Goal: Information Seeking & Learning: Learn about a topic

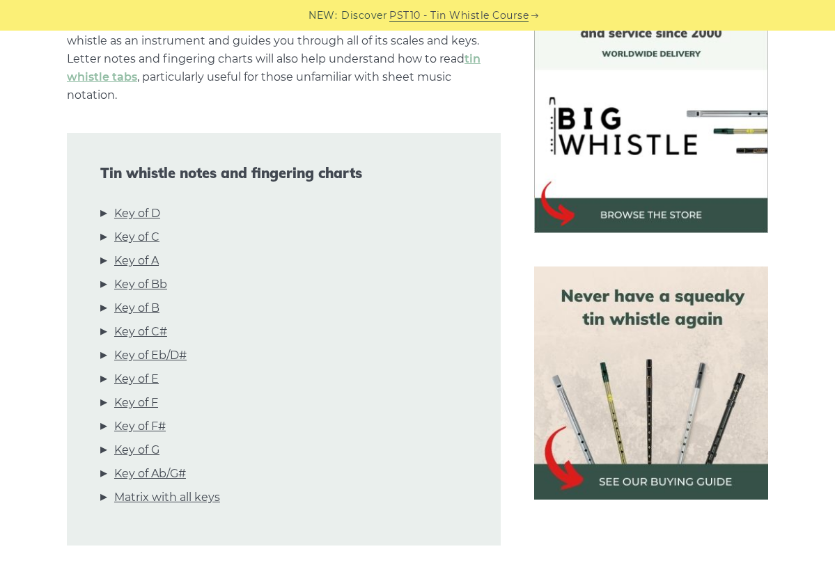
scroll to position [406, 0]
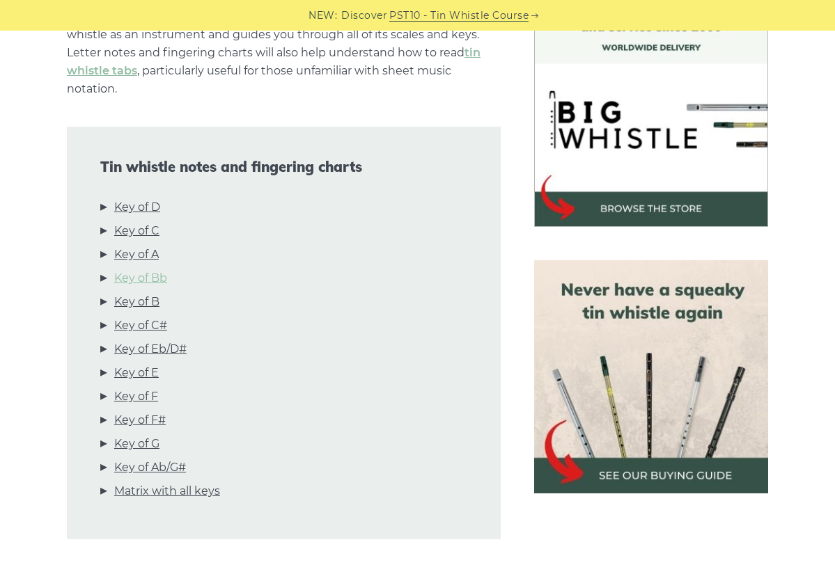
click at [150, 278] on link "Key of Bb" at bounding box center [140, 278] width 53 height 18
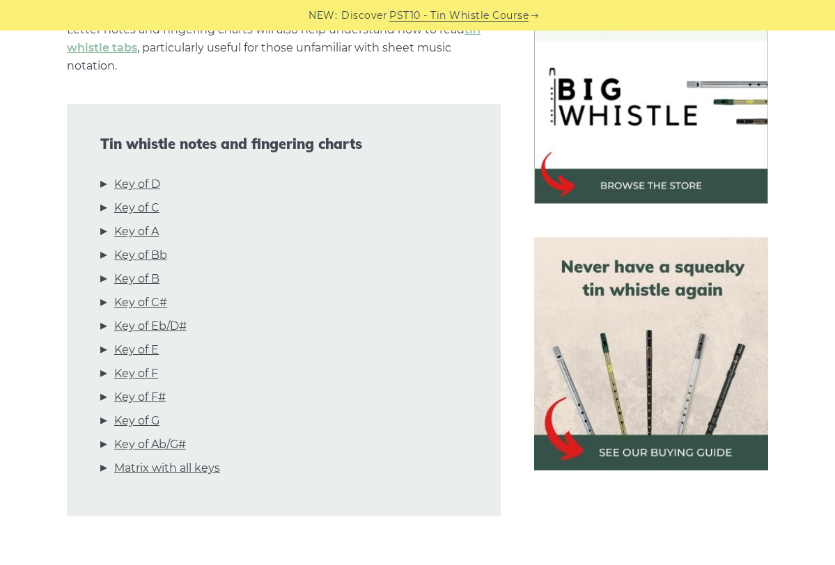
scroll to position [431, 0]
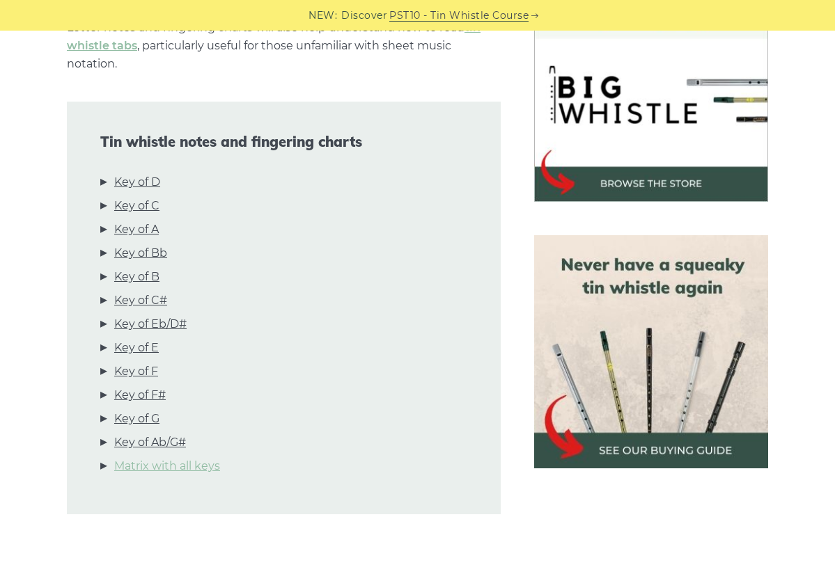
click at [164, 467] on link "Matrix with all keys" at bounding box center [167, 466] width 106 height 18
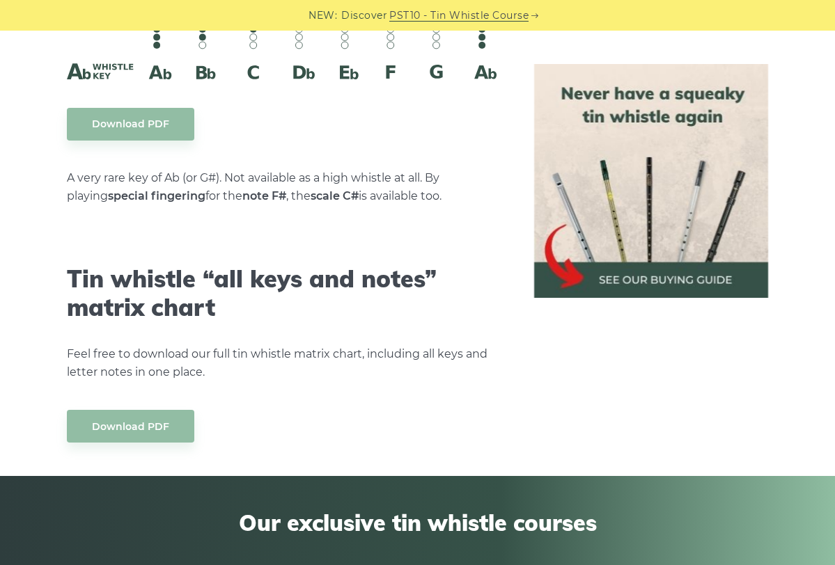
scroll to position [7681, 0]
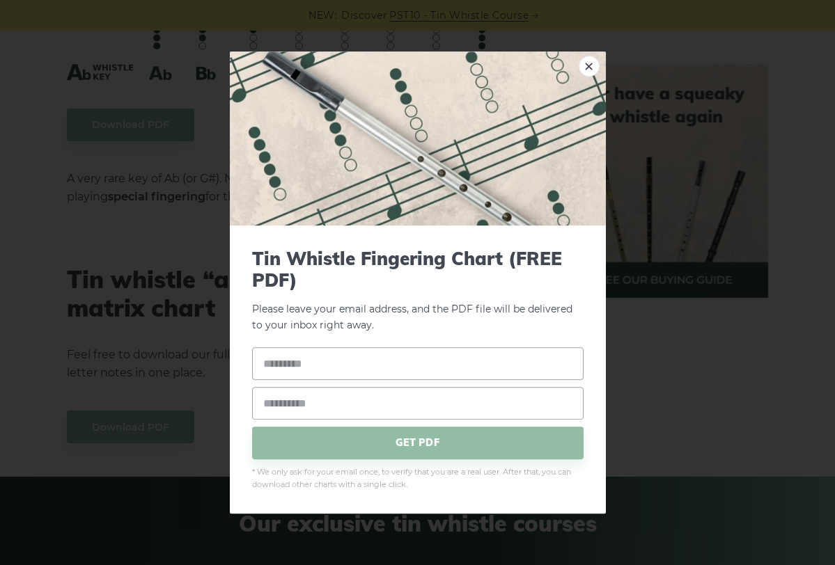
click at [156, 313] on div "× Tin Whistle Fingering Chart (FREE PDF) Please leave your email address, and t…" at bounding box center [417, 282] width 835 height 565
click at [588, 65] on link "×" at bounding box center [588, 66] width 21 height 21
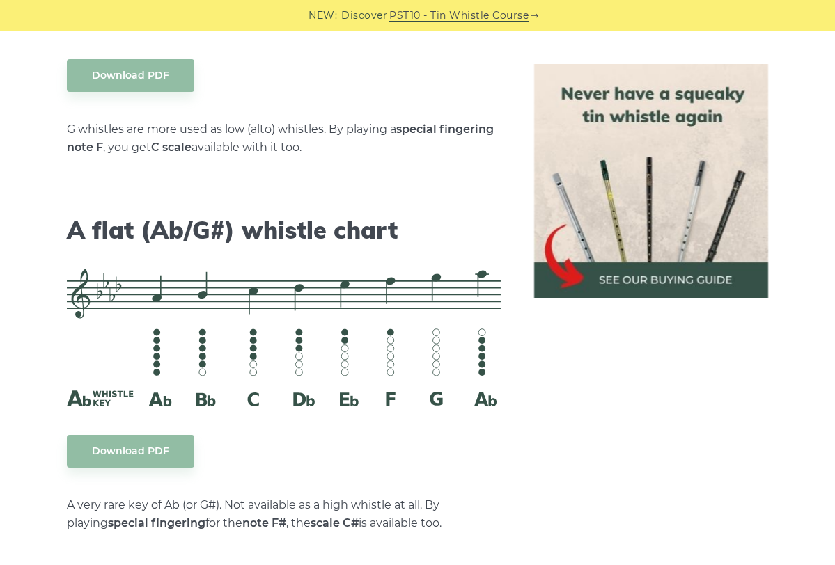
scroll to position [7331, 0]
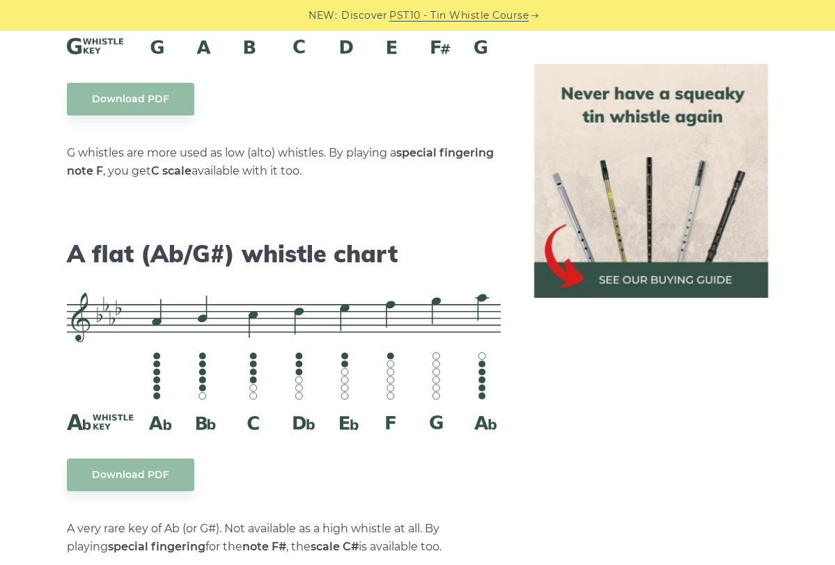
click at [660, 159] on img at bounding box center [651, 181] width 234 height 234
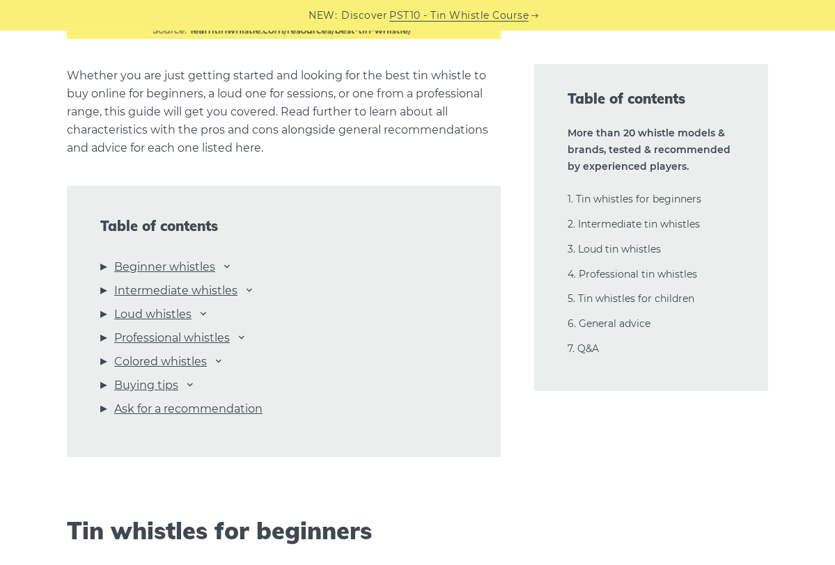
scroll to position [1381, 0]
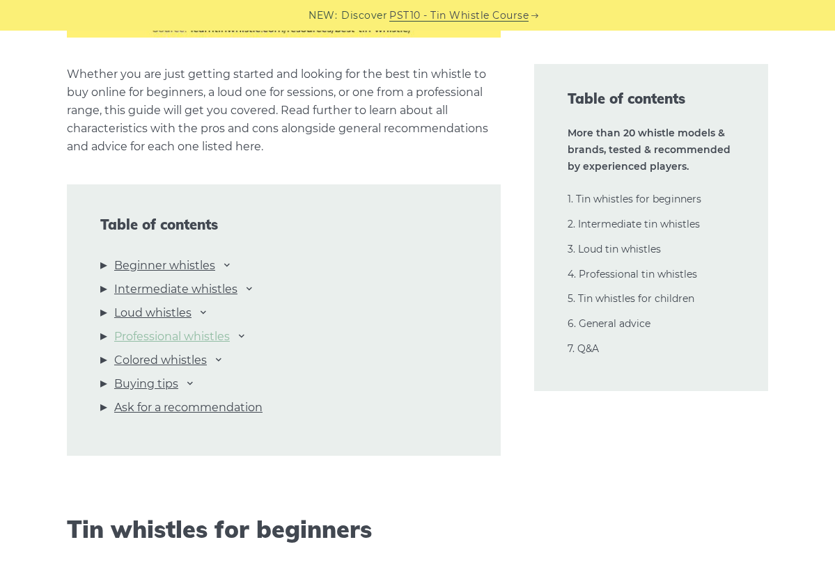
click at [181, 337] on link "Professional whistles" at bounding box center [172, 337] width 116 height 18
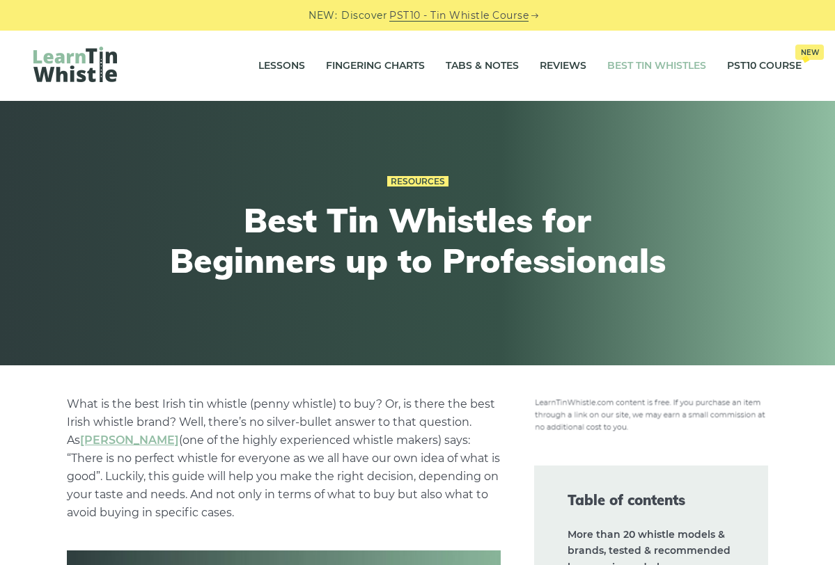
scroll to position [0, 0]
click at [487, 67] on link "Tabs & Notes" at bounding box center [482, 66] width 73 height 35
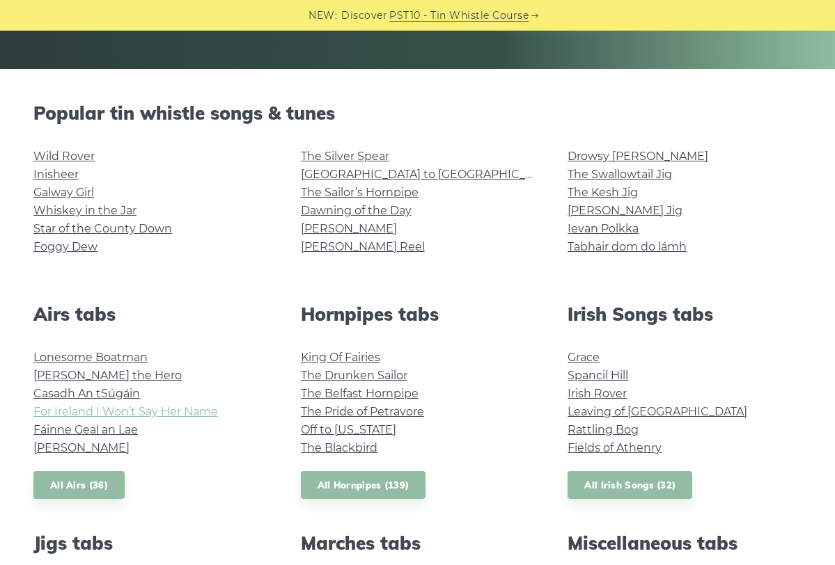
scroll to position [298, 0]
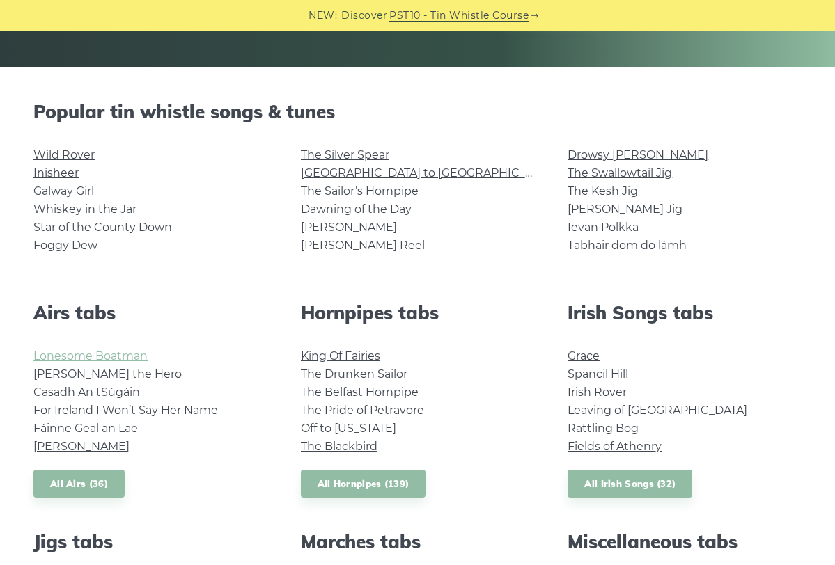
click at [105, 356] on link "Lonesome Boatman" at bounding box center [90, 355] width 114 height 13
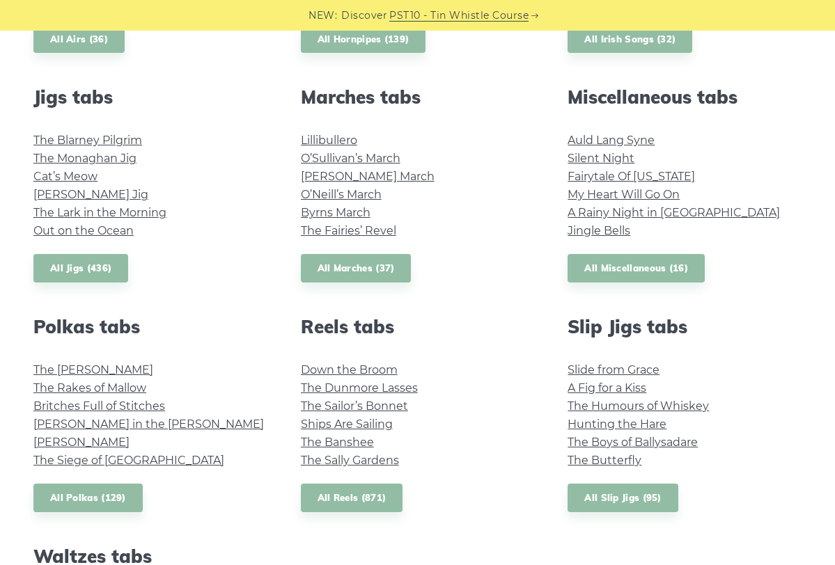
scroll to position [741, 0]
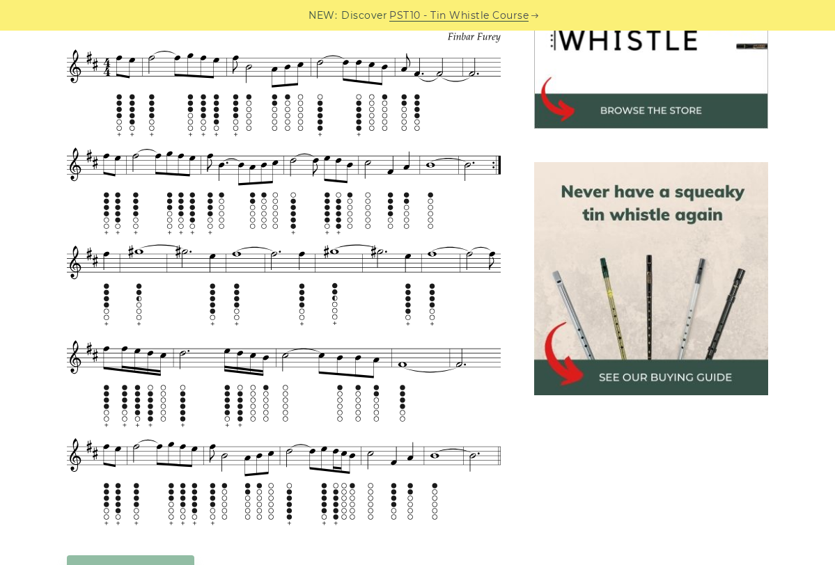
scroll to position [496, 0]
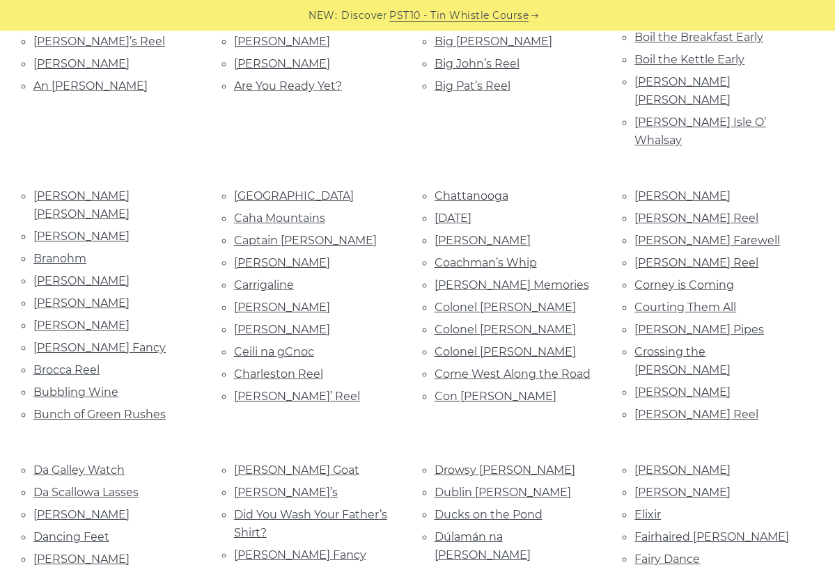
scroll to position [526, 0]
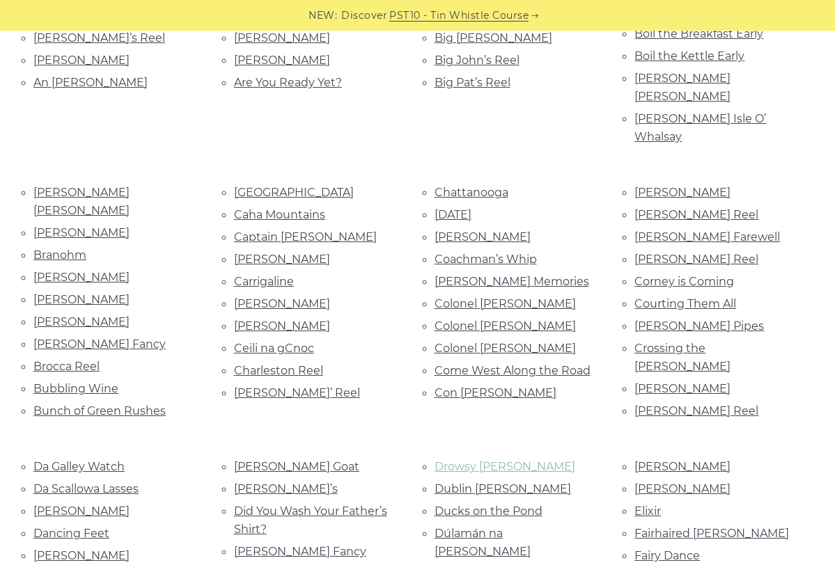
click at [471, 460] on link "Drowsy [PERSON_NAME]" at bounding box center [504, 466] width 141 height 13
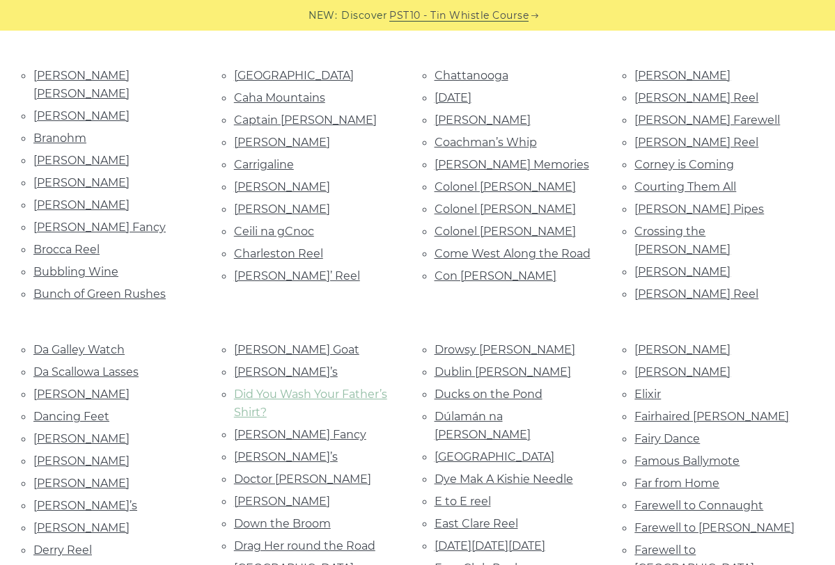
scroll to position [648, 0]
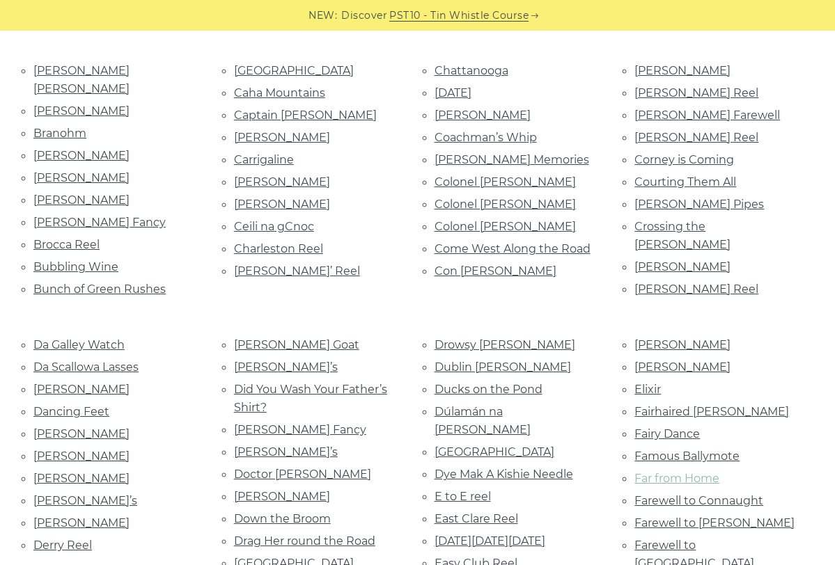
click at [668, 472] on link "Far from Home" at bounding box center [676, 478] width 85 height 13
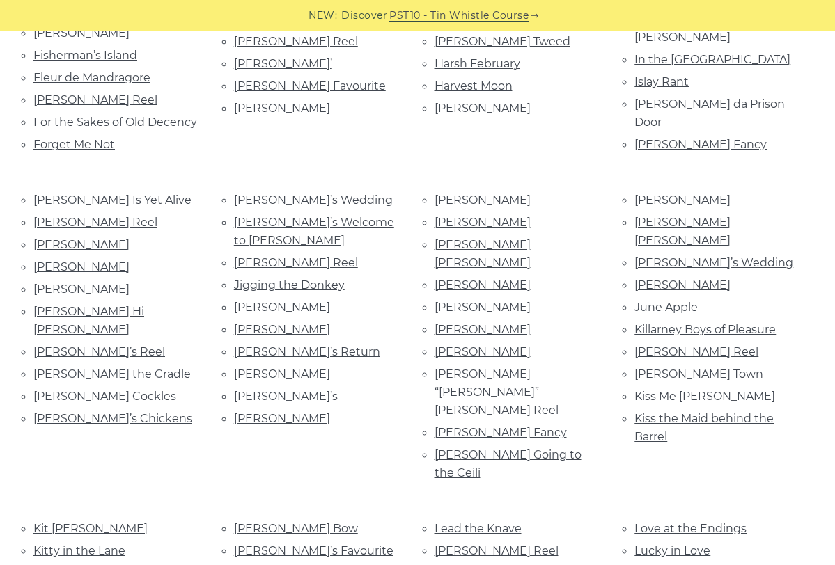
scroll to position [1381, 0]
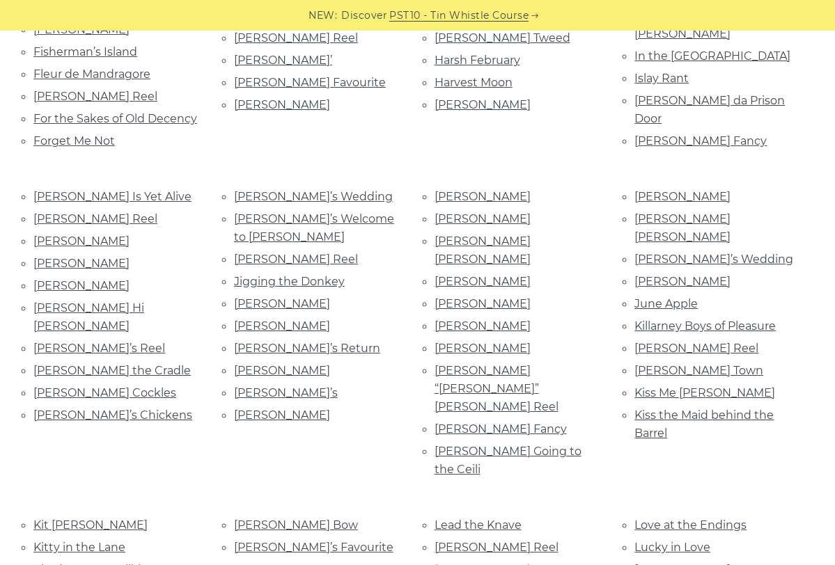
click at [460, 563] on link "[PERSON_NAME]" at bounding box center [482, 569] width 96 height 13
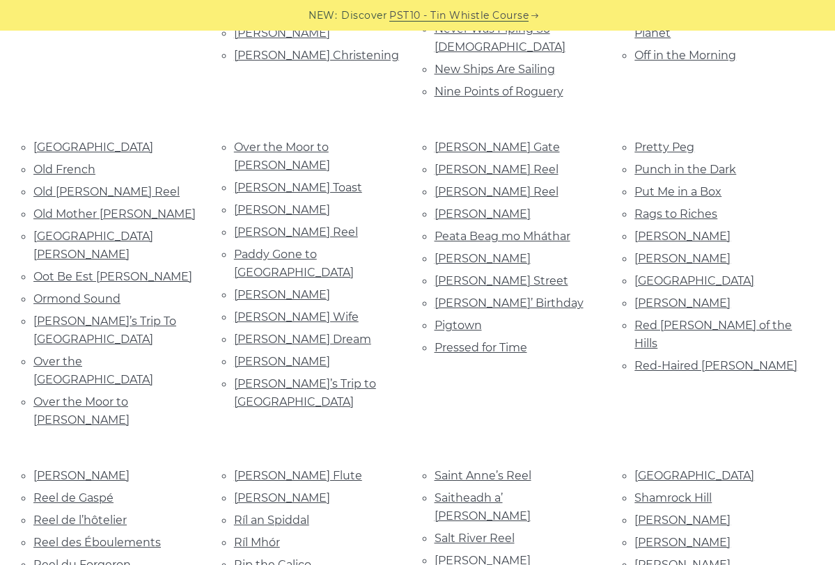
scroll to position [2656, 0]
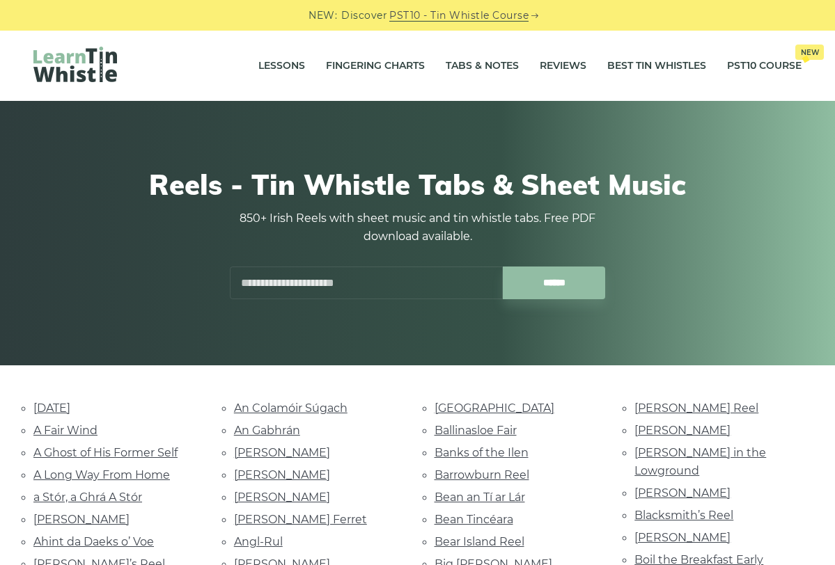
scroll to position [0, 0]
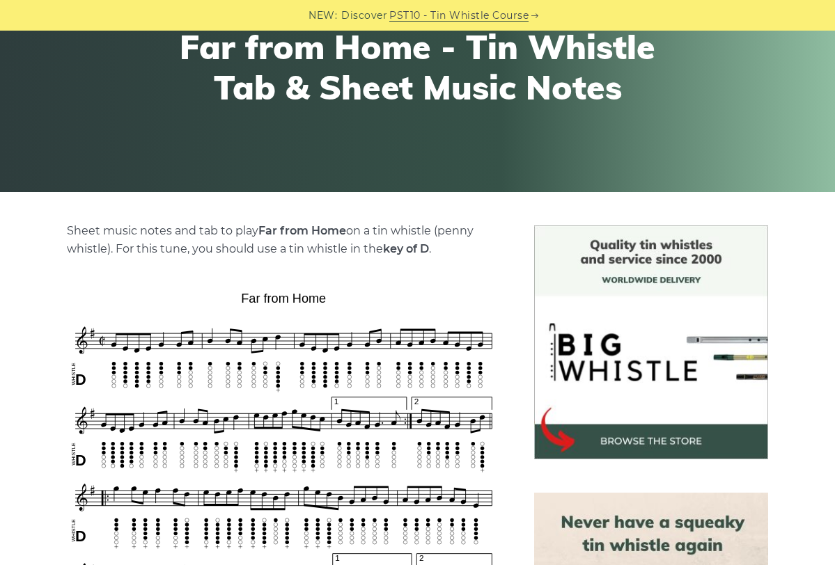
scroll to position [145, 0]
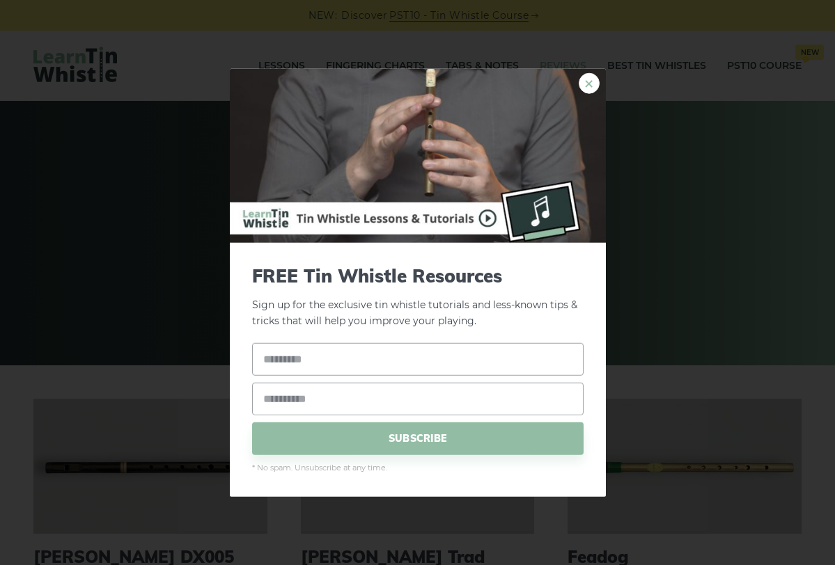
click at [590, 86] on link "×" at bounding box center [588, 83] width 21 height 21
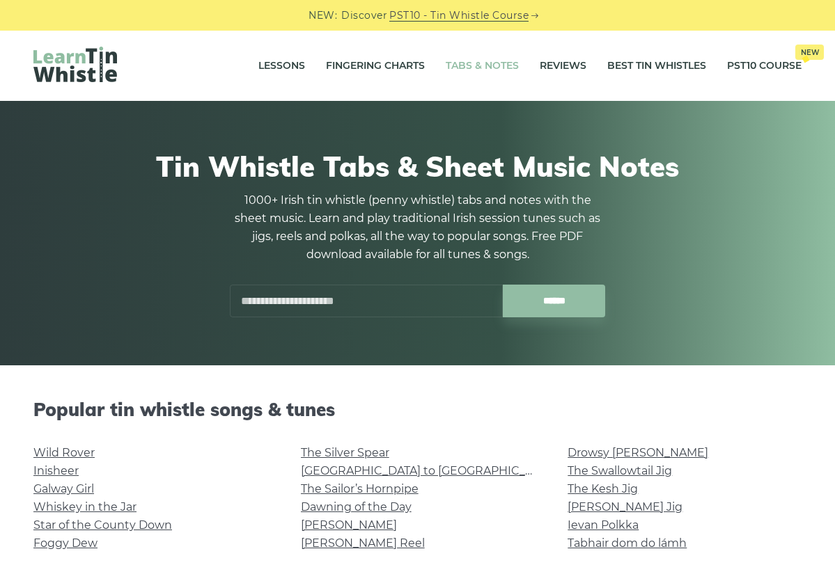
scroll to position [741, 0]
